Goal: Find specific page/section: Find specific page/section

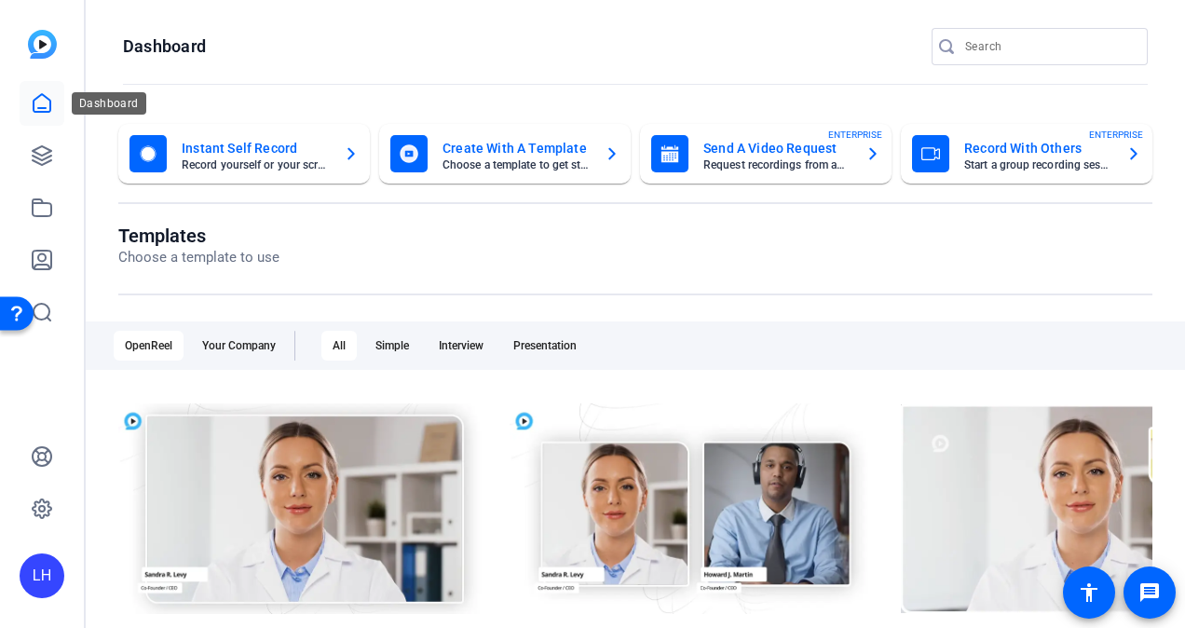
click at [29, 101] on link at bounding box center [42, 103] width 45 height 45
click at [51, 147] on icon at bounding box center [42, 155] width 22 height 22
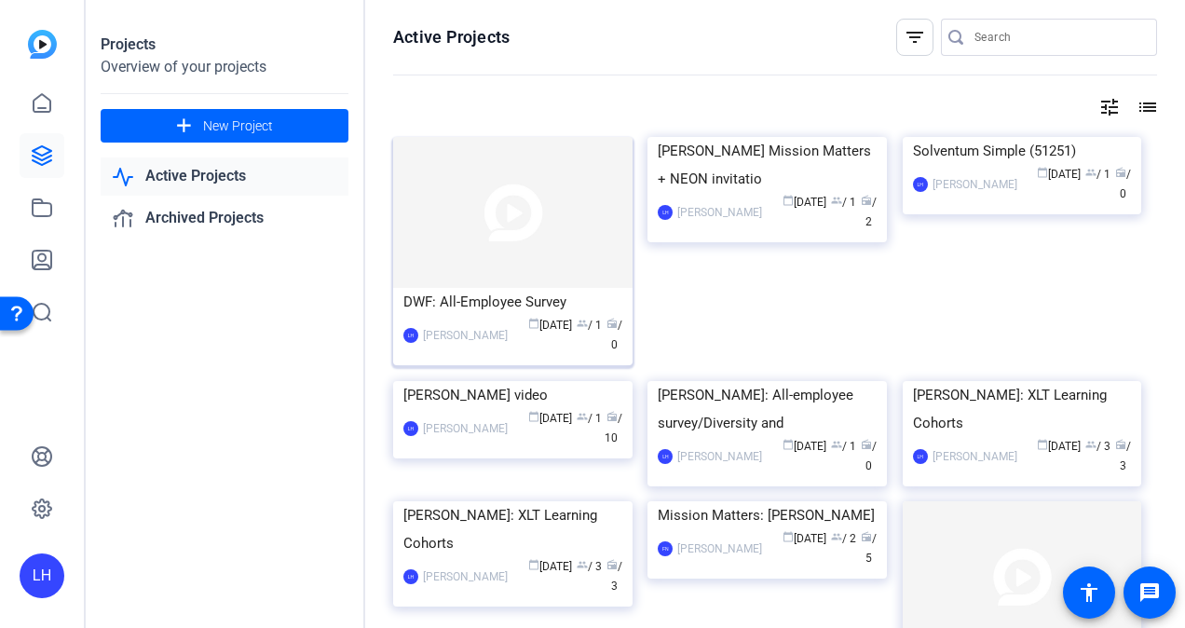
click at [482, 215] on img at bounding box center [512, 212] width 239 height 151
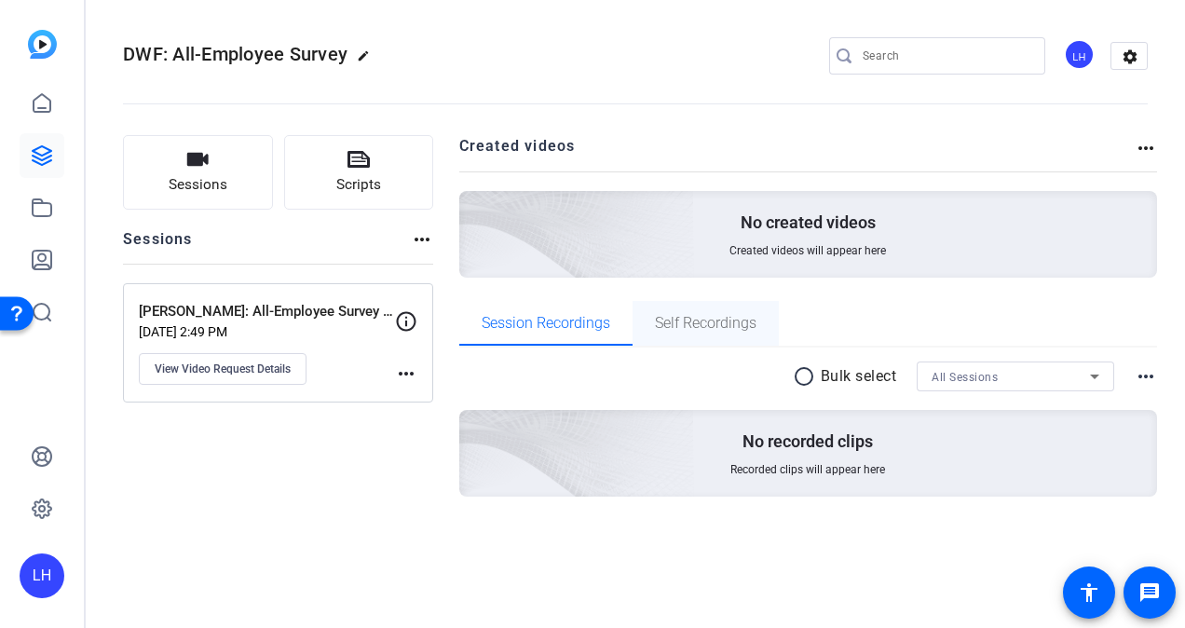
click at [697, 316] on span "Self Recordings" at bounding box center [706, 323] width 102 height 15
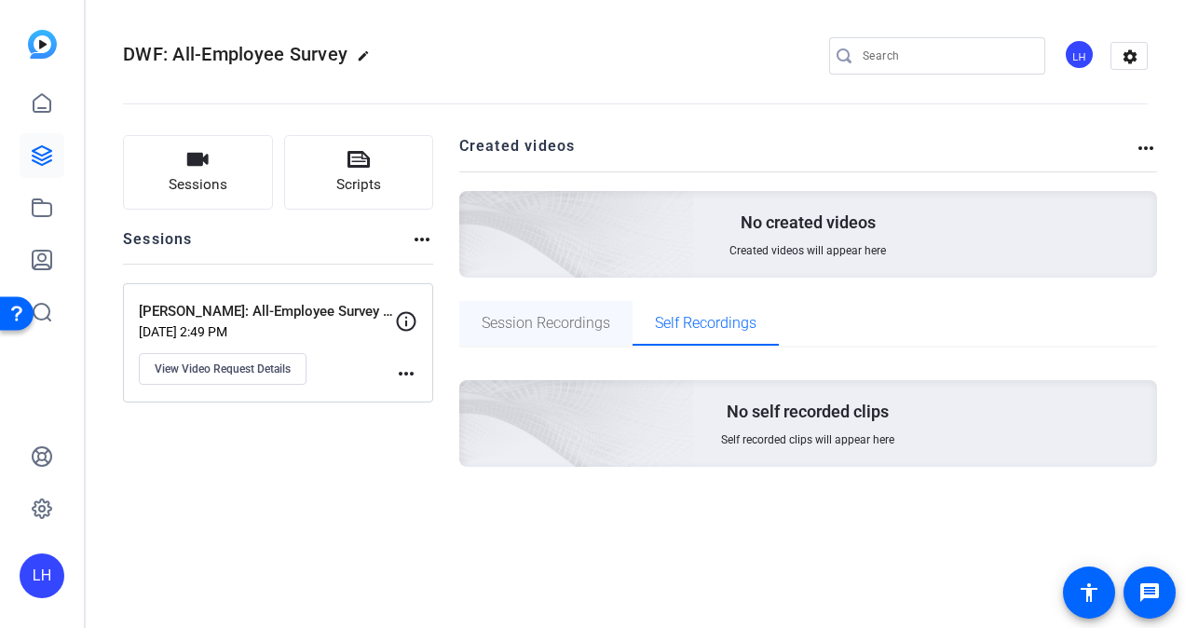
click at [560, 324] on span "Session Recordings" at bounding box center [546, 323] width 129 height 15
